Goal: Check status: Check status

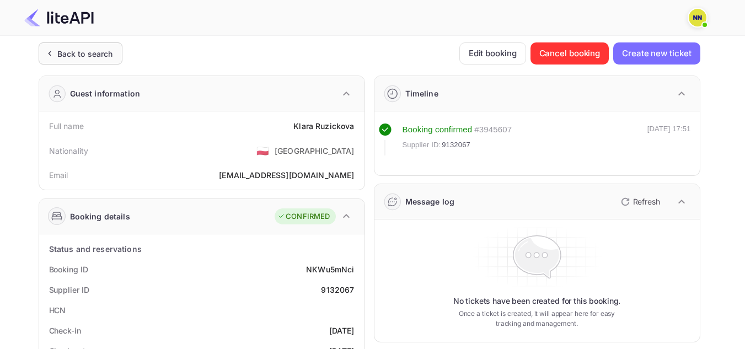
click at [50, 52] on icon at bounding box center [50, 54] width 2 height 4
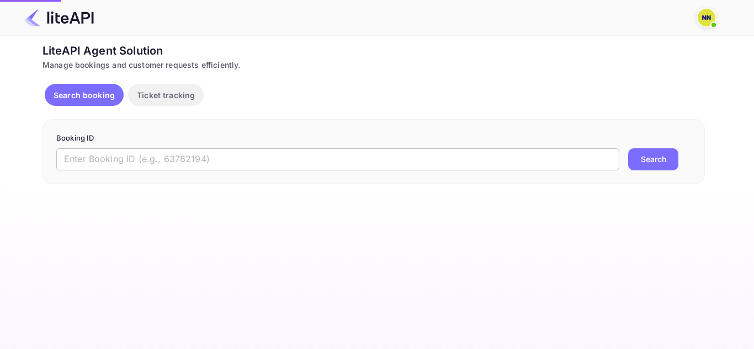
click at [358, 164] on input "text" at bounding box center [337, 159] width 563 height 22
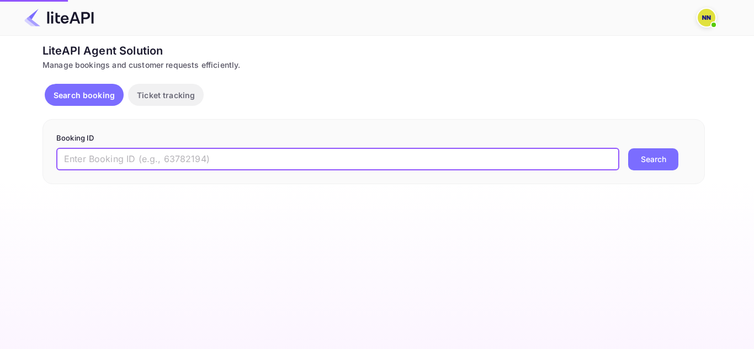
paste input "9120467"
type input "9120467"
click at [663, 154] on button "Search" at bounding box center [653, 159] width 50 height 22
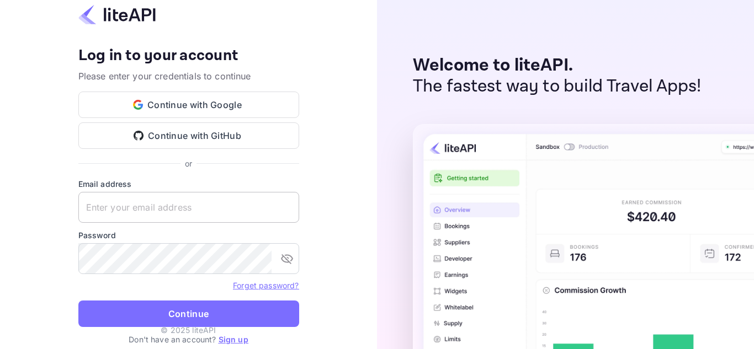
click at [281, 210] on keeper-lock "Open Keeper Popup" at bounding box center [284, 207] width 13 height 13
type input "[EMAIL_ADDRESS][DOMAIN_NAME]"
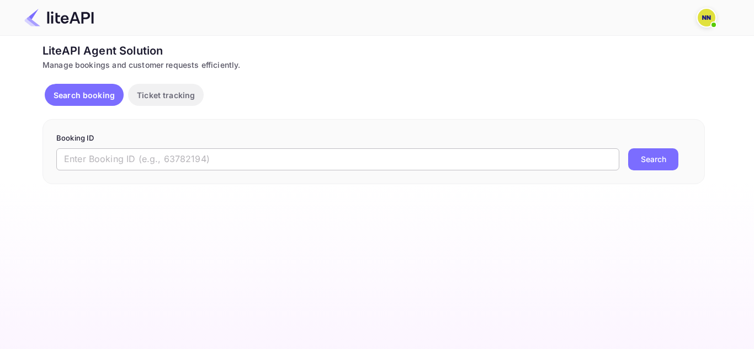
click at [334, 160] on input "text" at bounding box center [337, 159] width 563 height 22
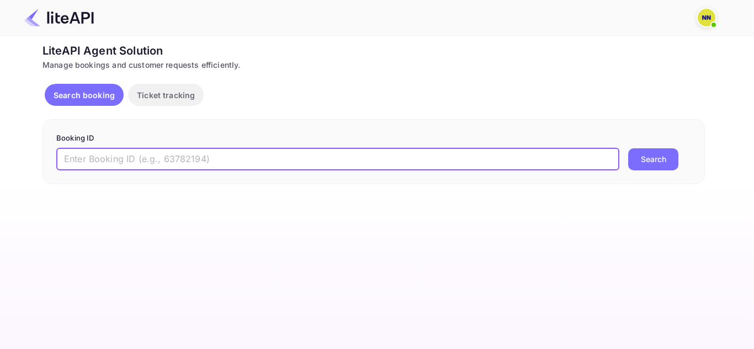
paste input "9120467"
type input "9120467"
click at [628, 148] on button "Search" at bounding box center [653, 159] width 50 height 22
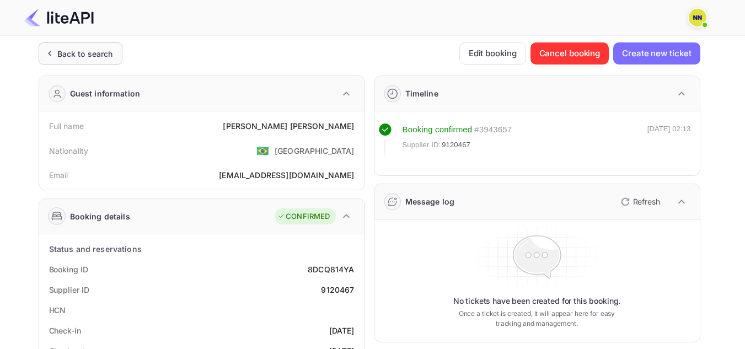
click at [60, 48] on div "Back to search" at bounding box center [85, 54] width 56 height 12
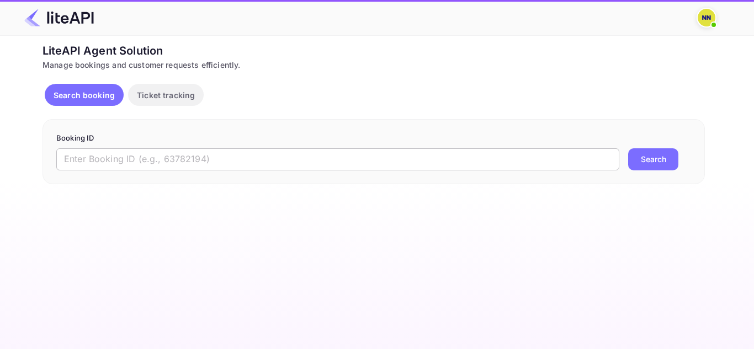
click at [257, 150] on input "text" at bounding box center [337, 159] width 563 height 22
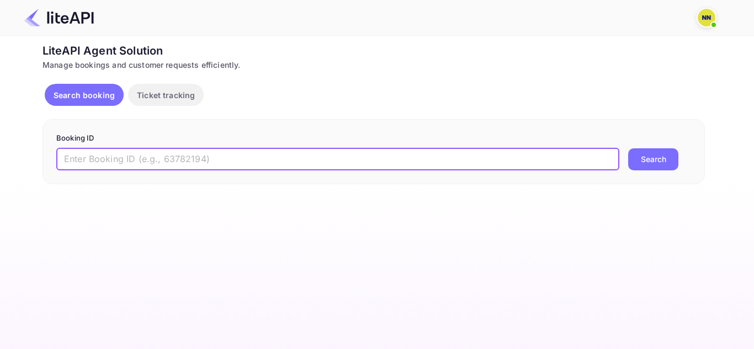
paste input "LWDNO4"
click at [223, 164] on input "LWDNO4" at bounding box center [337, 159] width 563 height 22
paste input "9137178"
type input "9137178"
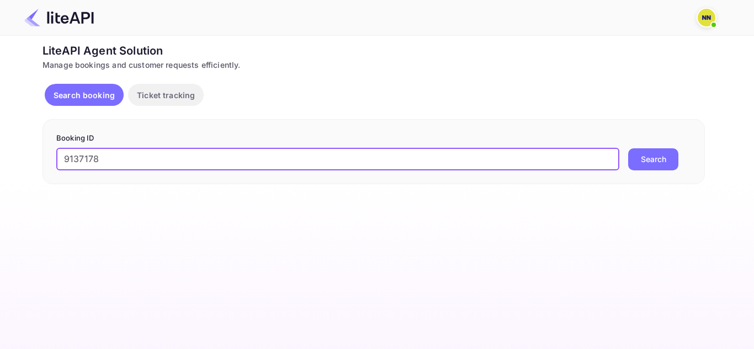
click at [646, 161] on button "Search" at bounding box center [653, 159] width 50 height 22
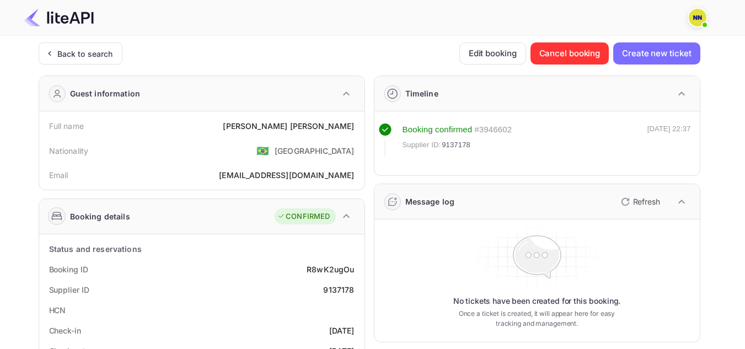
scroll to position [110, 0]
